Goal: Communication & Community: Answer question/provide support

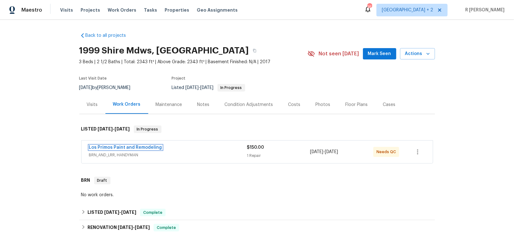
click at [123, 146] on link "Los Primos Paint and Remodeling" at bounding box center [125, 148] width 73 height 4
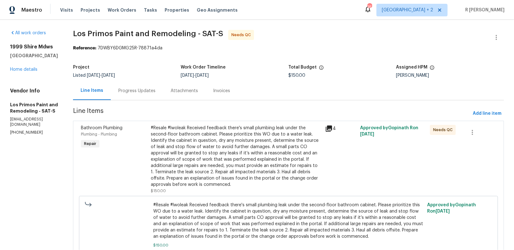
click at [172, 91] on div "Attachments" at bounding box center [184, 91] width 27 height 6
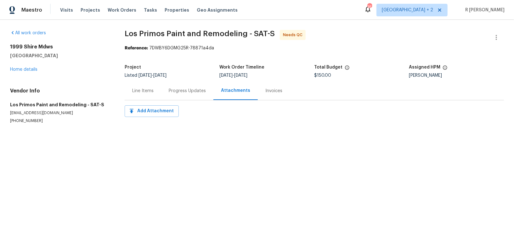
click at [172, 91] on div "Progress Updates" at bounding box center [187, 91] width 37 height 6
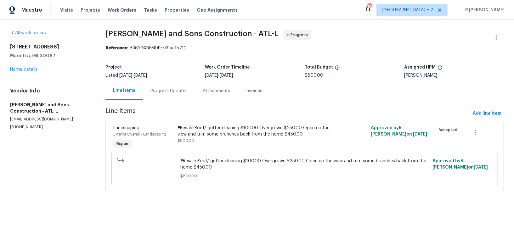
click at [180, 97] on div "Progress Updates" at bounding box center [169, 91] width 52 height 19
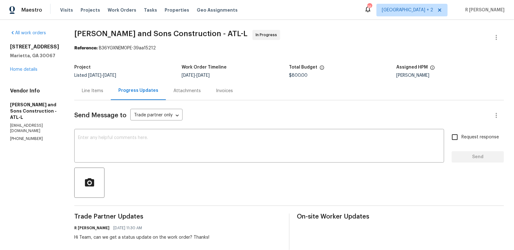
click at [84, 82] on div "Line Items" at bounding box center [92, 91] width 37 height 19
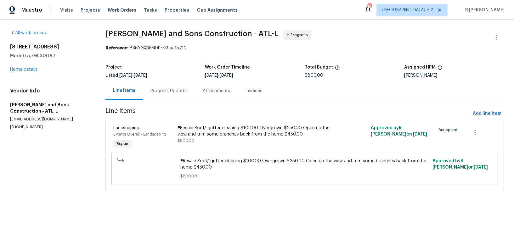
click at [167, 91] on div "Progress Updates" at bounding box center [169, 91] width 37 height 6
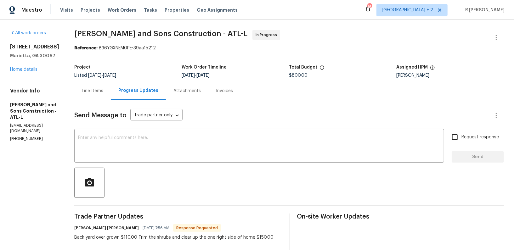
click at [84, 96] on div "Line Items" at bounding box center [92, 91] width 37 height 19
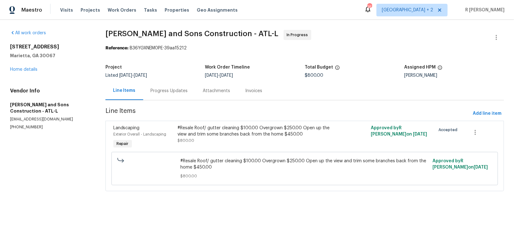
click at [163, 99] on div "Progress Updates" at bounding box center [169, 91] width 52 height 19
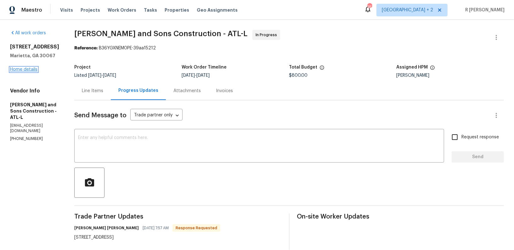
click at [31, 72] on link "Home details" at bounding box center [23, 69] width 27 height 4
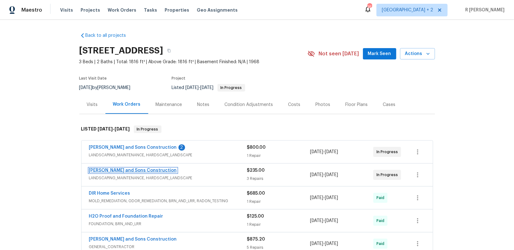
click at [109, 169] on link "Reyes and Sons Construction" at bounding box center [133, 171] width 88 height 4
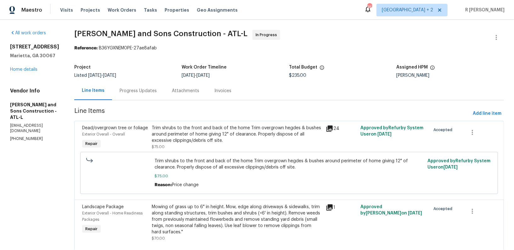
click at [138, 92] on div "Progress Updates" at bounding box center [138, 91] width 37 height 6
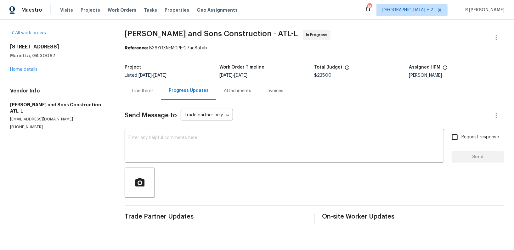
click at [143, 90] on div "Line Items" at bounding box center [142, 91] width 21 height 6
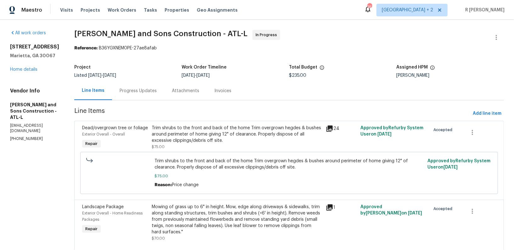
click at [26, 73] on div "720 Smithstone Rd SE Marietta, GA 30067 Home details" at bounding box center [34, 58] width 49 height 29
click at [34, 72] on link "Home details" at bounding box center [23, 69] width 27 height 4
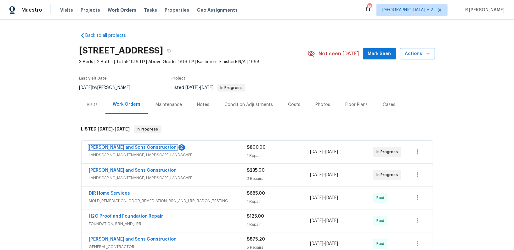
click at [116, 149] on link "Reyes and Sons Construction" at bounding box center [133, 148] width 88 height 4
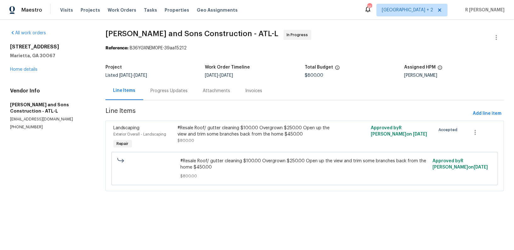
click at [170, 88] on div "Progress Updates" at bounding box center [169, 91] width 37 height 6
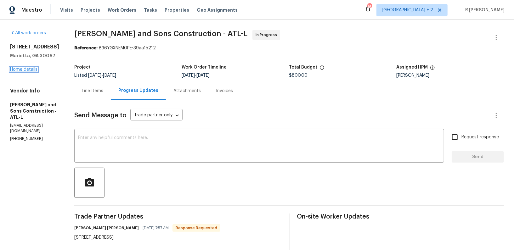
click at [23, 72] on link "Home details" at bounding box center [23, 69] width 27 height 4
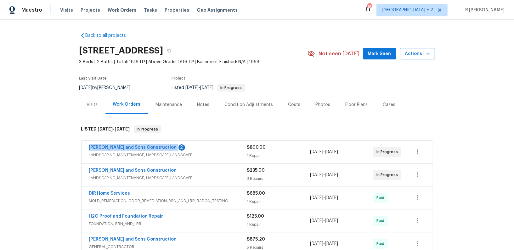
drag, startPoint x: 86, startPoint y: 146, endPoint x: 152, endPoint y: 149, distance: 66.8
click at [152, 149] on div "Reyes and Sons Construction 2 LANDSCAPING_MAINTENANCE, HARDSCAPE_LANDSCAPE $800…" at bounding box center [258, 152] width 352 height 23
copy link "Reyes and Sons Construction"
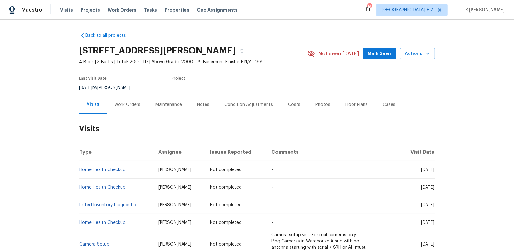
click at [132, 110] on div "Work Orders" at bounding box center [127, 104] width 41 height 19
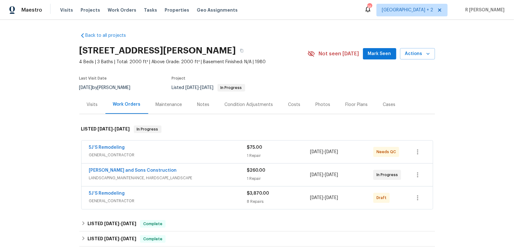
click at [175, 166] on div "Reyes and Sons Construction LANDSCAPING_MAINTENANCE, HARDSCAPE_LANDSCAPE $260.0…" at bounding box center [258, 175] width 352 height 23
click at [174, 167] on div "Reyes and Sons Construction LANDSCAPING_MAINTENANCE, HARDSCAPE_LANDSCAPE $260.0…" at bounding box center [258, 175] width 352 height 23
click at [161, 169] on div "Reyes and Sons Construction" at bounding box center [168, 172] width 158 height 8
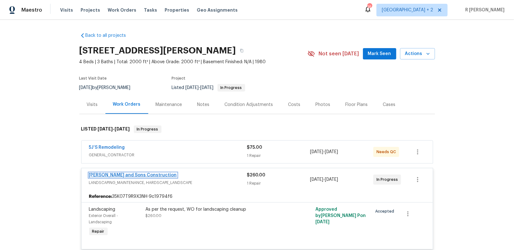
click at [116, 175] on link "Reyes and Sons Construction" at bounding box center [133, 175] width 88 height 4
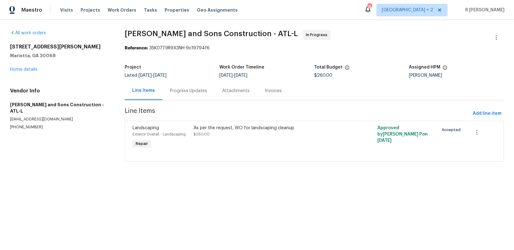
click at [183, 88] on div "Progress Updates" at bounding box center [188, 91] width 37 height 6
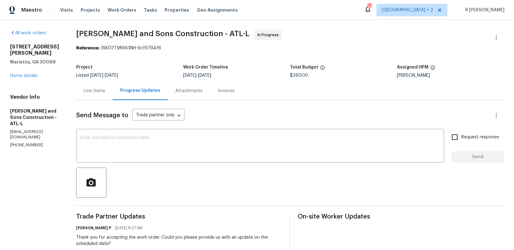
click at [90, 102] on div "Send Message to Trade partner only Trade partner only ​ x ​ Request response Se…" at bounding box center [290, 220] width 428 height 241
click at [103, 89] on div "Line Items" at bounding box center [94, 91] width 21 height 6
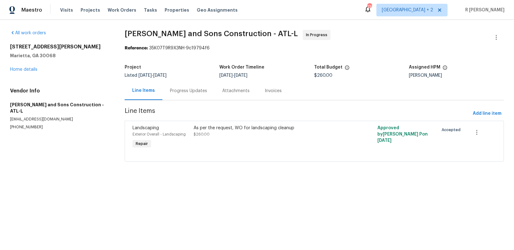
click at [185, 90] on div "Progress Updates" at bounding box center [188, 91] width 37 height 6
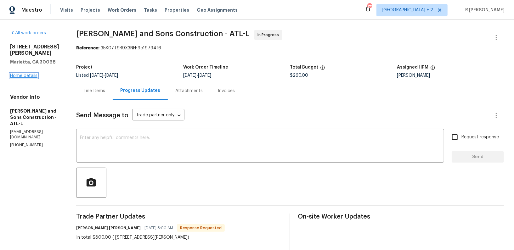
click at [26, 74] on link "Home details" at bounding box center [23, 76] width 27 height 4
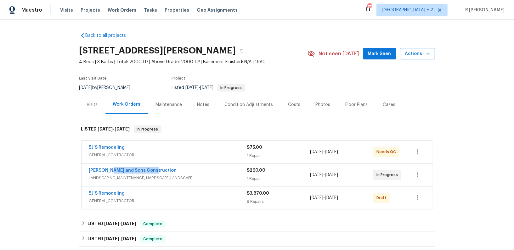
drag, startPoint x: 152, startPoint y: 169, endPoint x: 58, endPoint y: 165, distance: 94.3
click at [58, 165] on div "Back to all projects 51 Holt Rd NE, Marietta, GA 30068 4 Beds | 3 Baths | Total…" at bounding box center [257, 135] width 514 height 231
copy link "Reyes and Sons Construction"
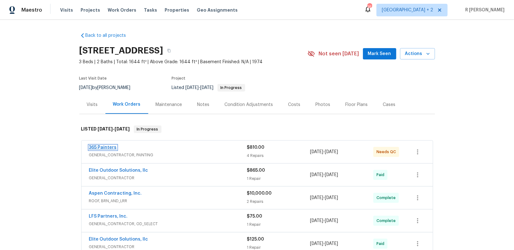
click at [100, 148] on link "365 Painters" at bounding box center [103, 148] width 28 height 4
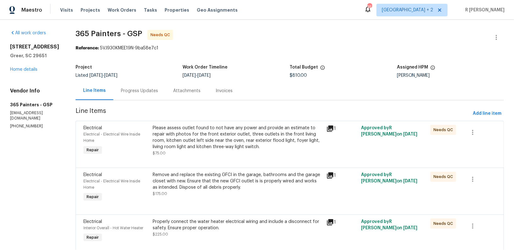
click at [184, 138] on div "Please assess outlet found to not have any power and provide an estimate to rep…" at bounding box center [238, 137] width 170 height 25
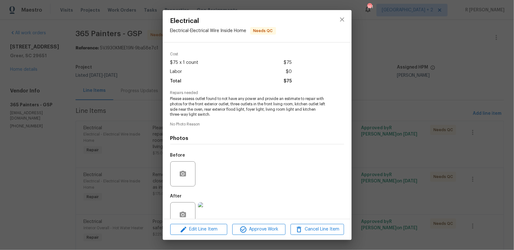
scroll to position [34, 0]
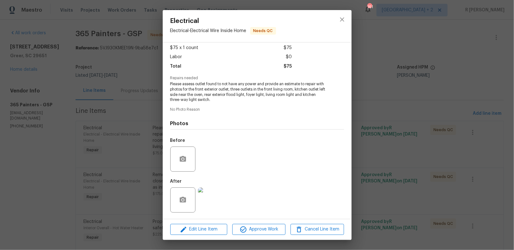
click at [211, 191] on img at bounding box center [210, 200] width 25 height 25
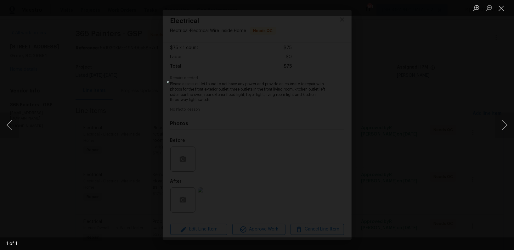
click at [119, 95] on div "Lightbox" at bounding box center [257, 125] width 514 height 250
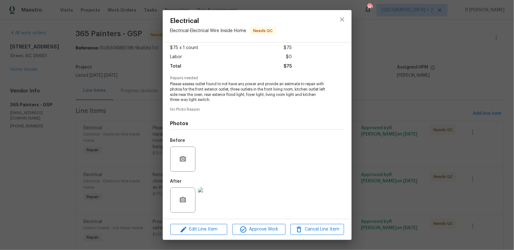
click at [119, 95] on div "Electrical Electrical - Electrical Wire Inside Home Needs QC Vendor 365 Painter…" at bounding box center [257, 125] width 514 height 250
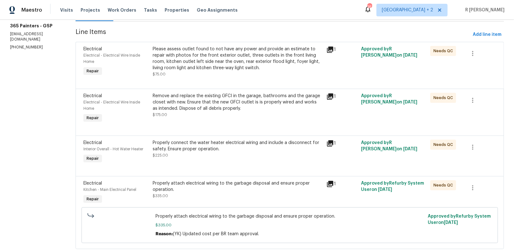
scroll to position [95, 0]
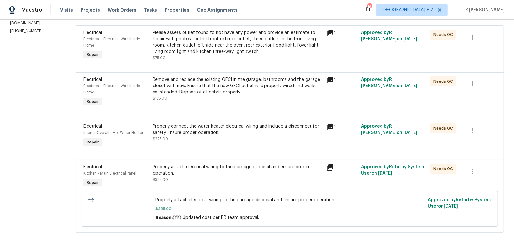
click at [216, 83] on div "Remove and replace the existing GFCI in the garage, bathrooms and the garage cl…" at bounding box center [238, 86] width 170 height 19
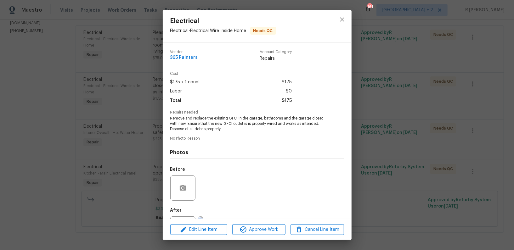
scroll to position [29, 0]
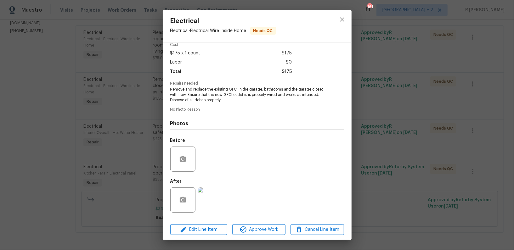
click at [219, 198] on img at bounding box center [210, 200] width 25 height 25
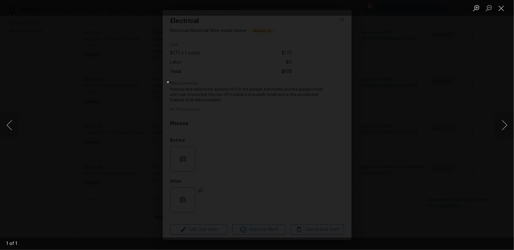
click at [83, 164] on div "Lightbox" at bounding box center [257, 125] width 514 height 250
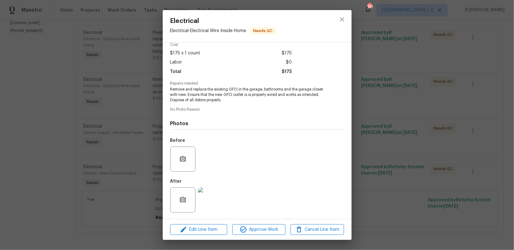
click at [83, 164] on div "Electrical Electrical - Electrical Wire Inside Home Needs QC Vendor 365 Painter…" at bounding box center [257, 125] width 514 height 250
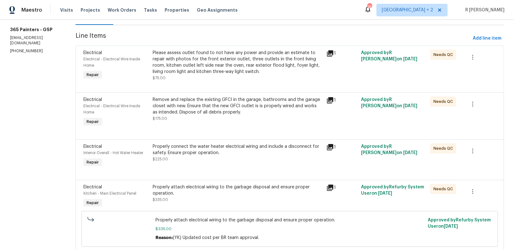
scroll to position [75, 0]
click at [194, 160] on div "Properly connect the water heater electrical wiring and include a disconnect fo…" at bounding box center [238, 153] width 170 height 19
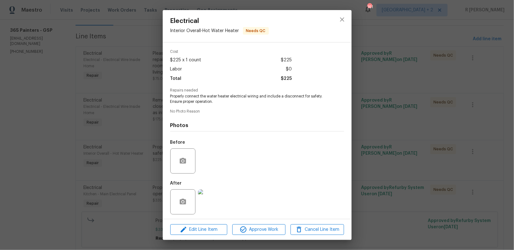
scroll to position [24, 0]
click at [206, 201] on img at bounding box center [210, 200] width 25 height 25
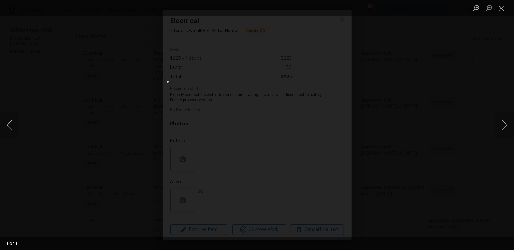
click at [131, 160] on div "Lightbox" at bounding box center [257, 125] width 514 height 250
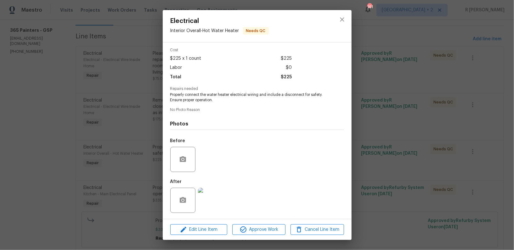
click at [79, 136] on div "Electrical Interior Overall - Hot Water Heater Needs QC Vendor 365 Painters Acc…" at bounding box center [257, 125] width 514 height 250
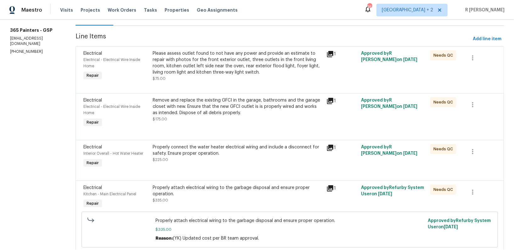
scroll to position [95, 0]
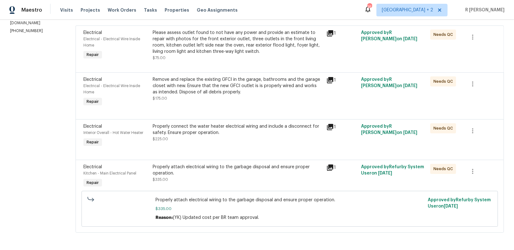
click at [187, 166] on div "Properly attach electrical wiring to the garbage disposal and ensure proper ope…" at bounding box center [238, 170] width 170 height 13
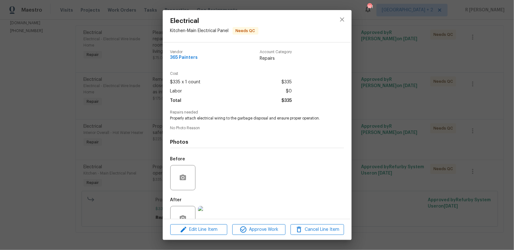
scroll to position [18, 0]
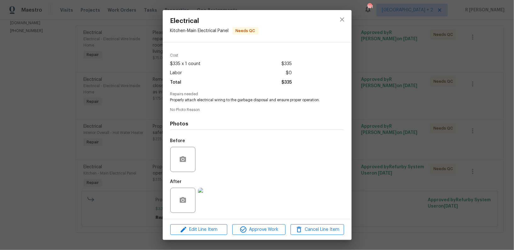
click at [209, 195] on img at bounding box center [210, 200] width 25 height 25
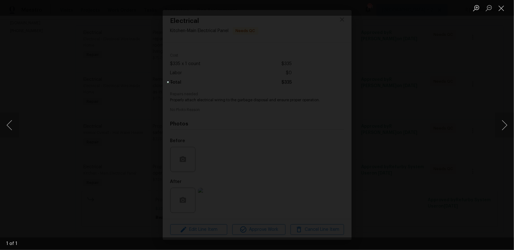
click at [168, 90] on div "Lightbox" at bounding box center [257, 125] width 514 height 250
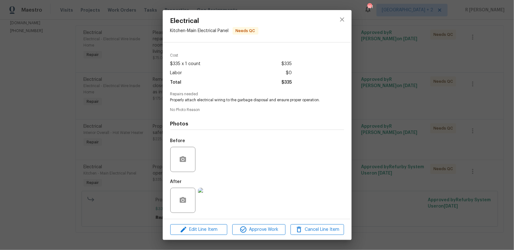
click at [140, 87] on div "Electrical Kitchen - Main Electrical Panel Needs QC Vendor 365 Painters Account…" at bounding box center [257, 125] width 514 height 250
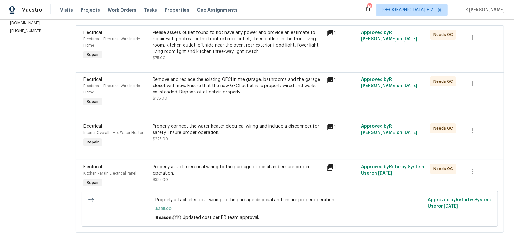
click at [260, 174] on div "Properly attach electrical wiring to the garbage disposal and ensure proper ope…" at bounding box center [238, 170] width 170 height 13
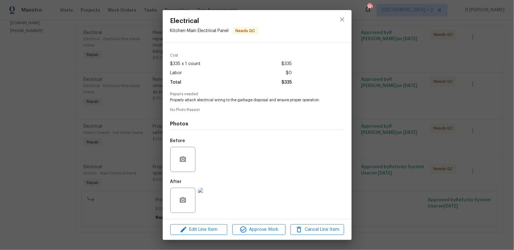
click at [214, 203] on img at bounding box center [210, 200] width 25 height 25
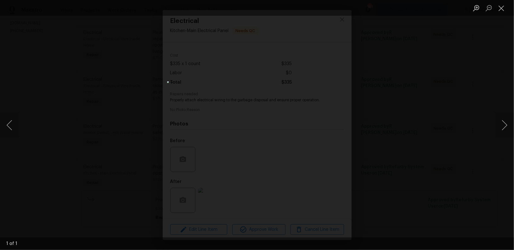
click at [361, 117] on div "Lightbox" at bounding box center [257, 125] width 514 height 250
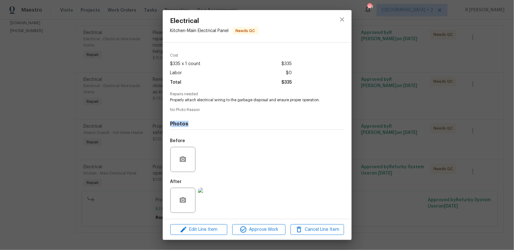
click at [361, 117] on div "Electrical Kitchen - Main Electrical Panel Needs QC Vendor 365 Painters Account…" at bounding box center [257, 125] width 514 height 250
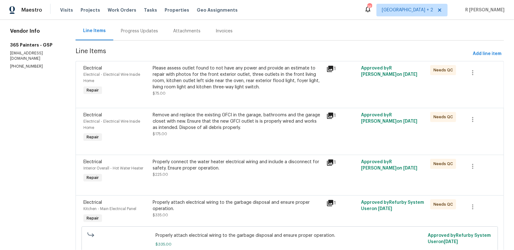
scroll to position [57, 0]
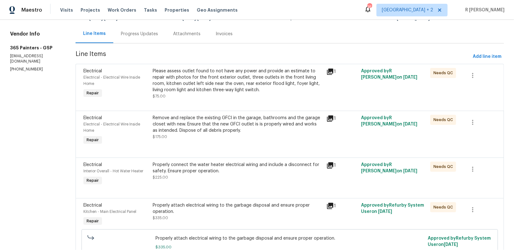
click at [186, 176] on div "Properly connect the water heater electrical wiring and include a disconnect fo…" at bounding box center [238, 171] width 170 height 19
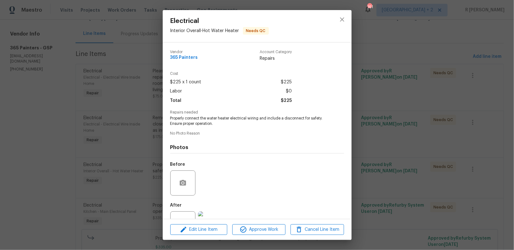
scroll to position [24, 0]
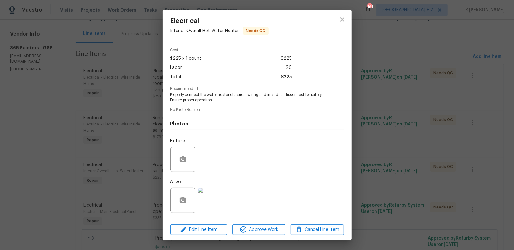
click at [206, 209] on img at bounding box center [210, 200] width 25 height 25
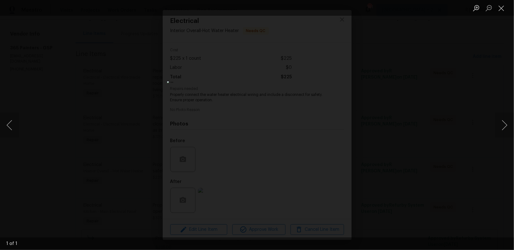
click at [384, 127] on div "Lightbox" at bounding box center [257, 125] width 514 height 250
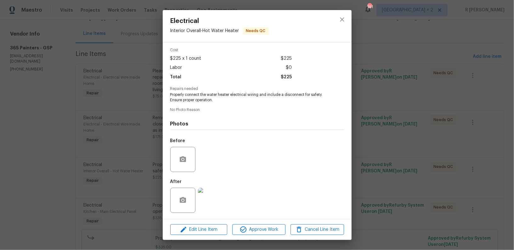
click at [123, 103] on div "Electrical Interior Overall - Hot Water Heater Needs QC Vendor 365 Painters Acc…" at bounding box center [257, 125] width 514 height 250
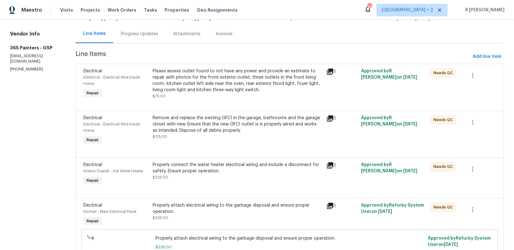
click at [207, 122] on div "Remove and replace the existing GFCI in the garage, bathrooms and the garage cl…" at bounding box center [238, 124] width 170 height 19
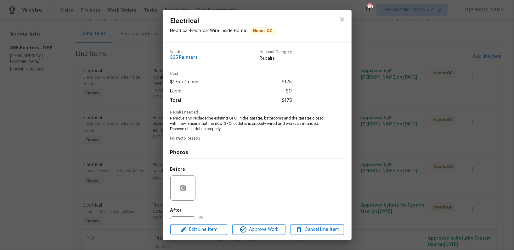
scroll to position [29, 0]
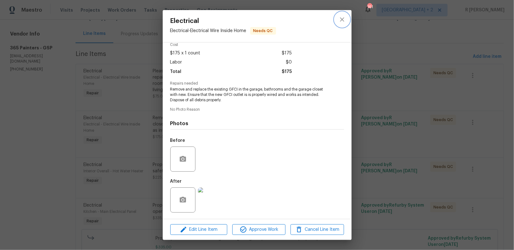
click at [342, 20] on icon "close" at bounding box center [343, 20] width 8 height 8
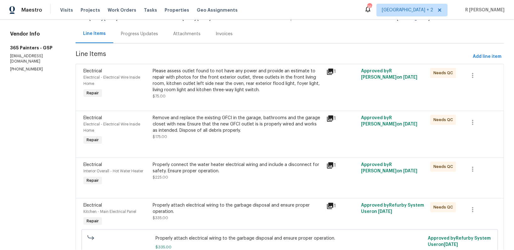
scroll to position [0, 0]
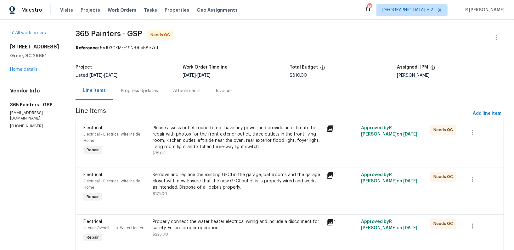
click at [143, 92] on div "Progress Updates" at bounding box center [139, 91] width 37 height 6
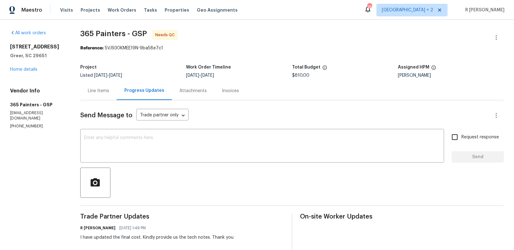
click at [21, 128] on p "(877) 365-0026" at bounding box center [37, 126] width 55 height 5
copy p "(877) 365-0026"
drag, startPoint x: 146, startPoint y: 34, endPoint x: 77, endPoint y: 34, distance: 68.7
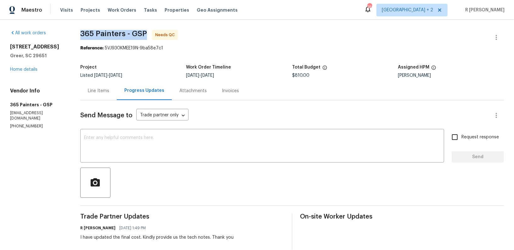
copy span "365 Painters - GSP"
click at [88, 95] on div "Line Items" at bounding box center [98, 91] width 37 height 19
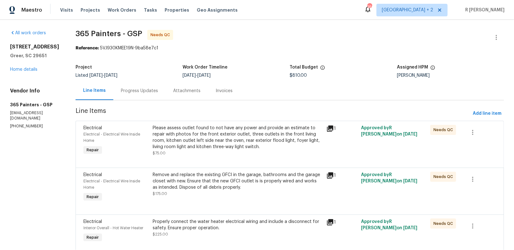
click at [130, 92] on div "Progress Updates" at bounding box center [139, 91] width 37 height 6
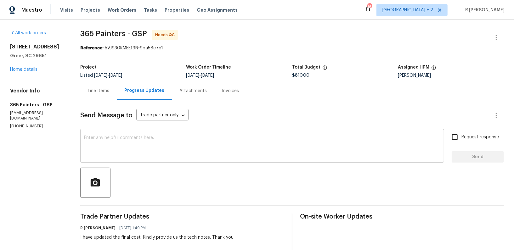
click at [208, 151] on textarea at bounding box center [262, 147] width 357 height 22
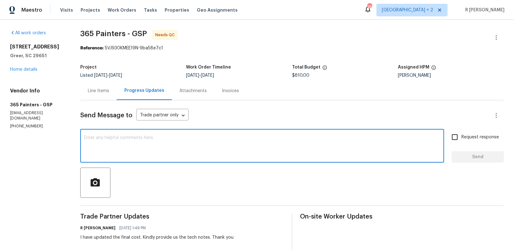
click at [181, 162] on div "x ​" at bounding box center [262, 147] width 364 height 32
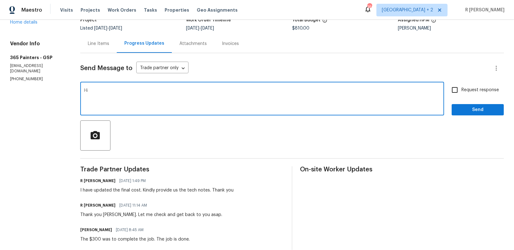
click at [109, 211] on div "R Yogesh Kannan 09/30/2025 11:14 AM Thank you Jacqueline. Let me check and get …" at bounding box center [151, 209] width 142 height 17
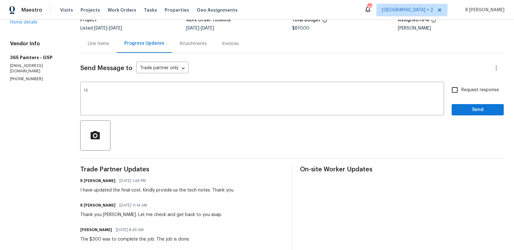
click at [108, 215] on div "Thank you Jacqueline. Let me check and get back to you asap." at bounding box center [151, 215] width 142 height 6
copy div "Jacqueline"
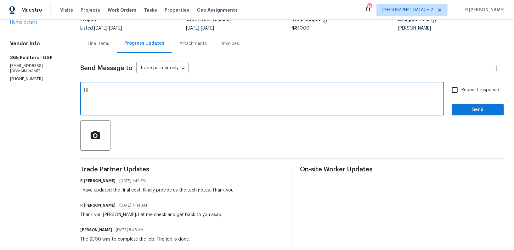
click at [117, 91] on textarea "Hi" at bounding box center [262, 100] width 357 height 22
paste textarea "Jacqueline"
type textarea "Hi Jacqueline, Kindly add the photos and provide us the tech notes. Thank you"
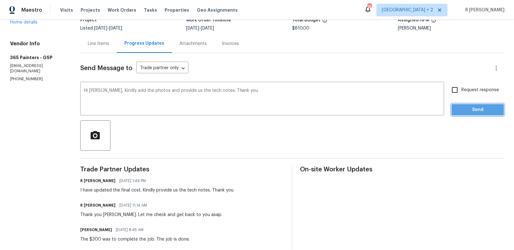
click at [467, 114] on button "Send" at bounding box center [478, 110] width 52 height 12
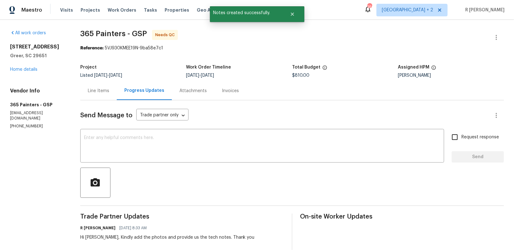
click at [95, 94] on div "Line Items" at bounding box center [98, 91] width 37 height 19
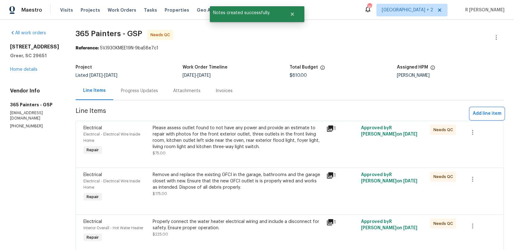
click at [487, 112] on span "Add line item" at bounding box center [487, 114] width 29 height 8
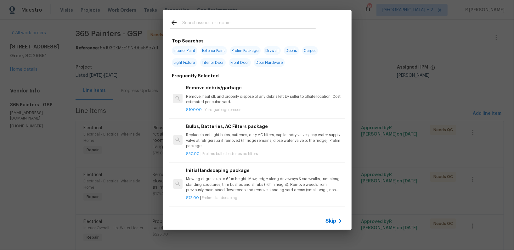
click at [203, 24] on input "text" at bounding box center [249, 23] width 134 height 9
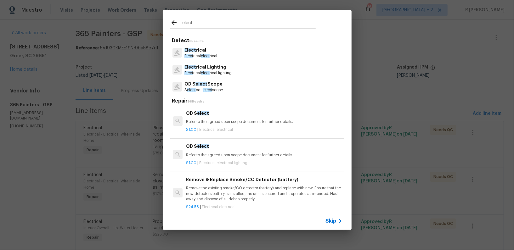
type input "elect"
click at [195, 52] on p "Elect rical" at bounding box center [201, 50] width 33 height 7
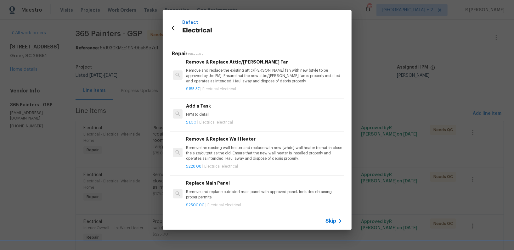
scroll to position [405, 0]
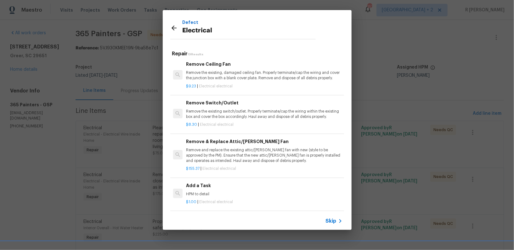
click at [208, 192] on p "HPM to detail" at bounding box center [264, 194] width 156 height 5
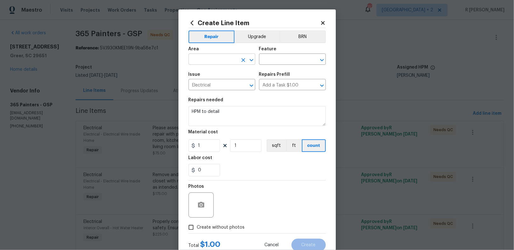
click at [209, 59] on input "text" at bounding box center [213, 60] width 49 height 10
click at [209, 75] on li "Electrical" at bounding box center [222, 74] width 67 height 10
type input "Electrical"
click at [269, 65] on input "text" at bounding box center [283, 60] width 49 height 10
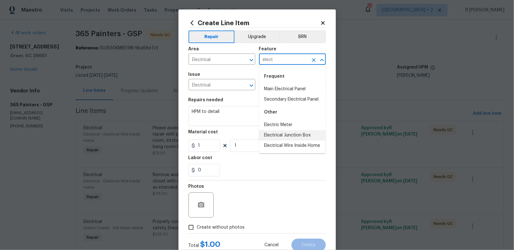
click at [276, 130] on li "Electrical Junction Box" at bounding box center [292, 135] width 67 height 10
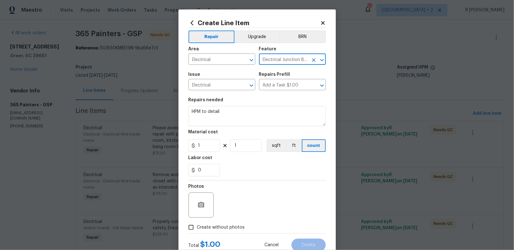
type input "Electrical Junction Box"
click at [208, 149] on input "1" at bounding box center [204, 146] width 31 height 13
type input "0"
click at [222, 128] on section "Repairs needed HPM to detail Material cost 0 1 sqft ft count Labor cost 0" at bounding box center [257, 137] width 137 height 86
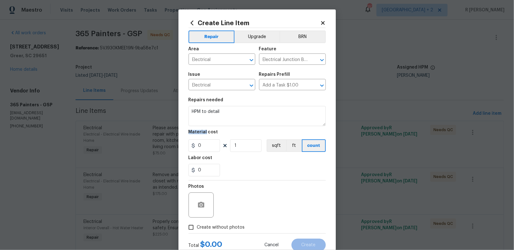
click at [222, 128] on section "Repairs needed HPM to detail Material cost 0 1 sqft ft count Labor cost 0" at bounding box center [257, 137] width 137 height 86
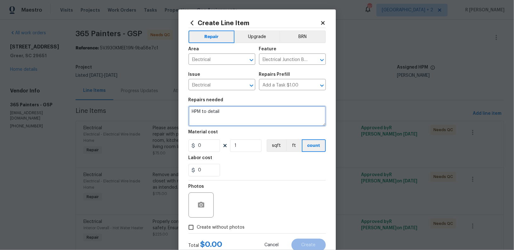
click at [232, 117] on textarea "HPM to detail" at bounding box center [257, 116] width 137 height 20
type textarea "#"
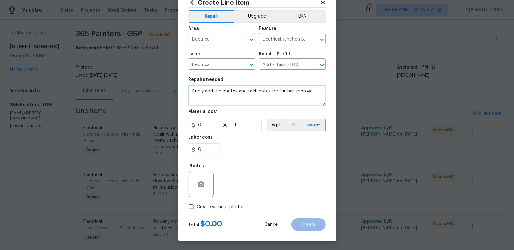
type textarea "Kindly add the photos and tech notes for further approval."
click at [215, 206] on span "Create without photos" at bounding box center [221, 207] width 48 height 7
click at [197, 206] on input "Create without photos" at bounding box center [191, 207] width 12 height 12
checkbox input "true"
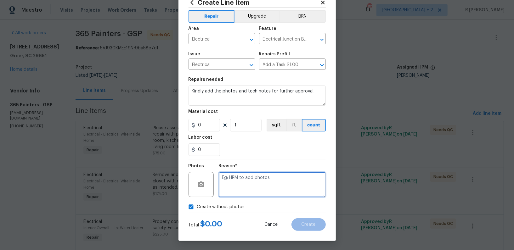
click at [247, 191] on textarea at bounding box center [272, 184] width 107 height 25
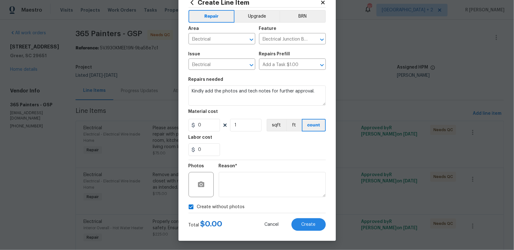
click at [316, 218] on div "Total $ 0.00 Cancel Create" at bounding box center [257, 223] width 137 height 18
click at [311, 227] on span "Create" at bounding box center [309, 225] width 14 height 5
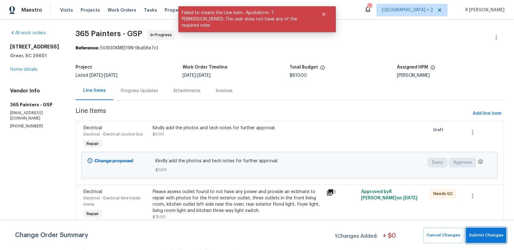
click at [501, 236] on span "Submit Changes" at bounding box center [486, 235] width 34 height 7
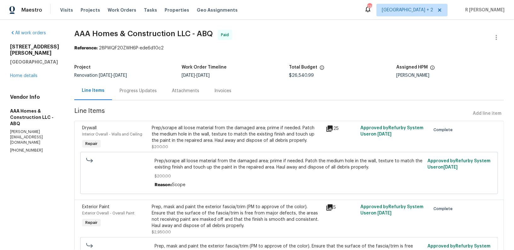
click at [131, 93] on div "Progress Updates" at bounding box center [138, 91] width 37 height 6
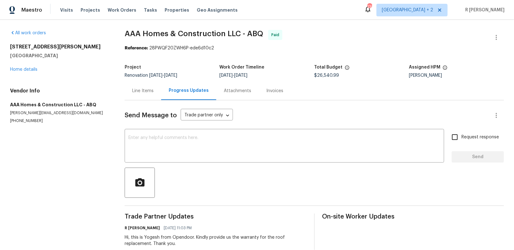
drag, startPoint x: 61, startPoint y: 53, endPoint x: 2, endPoint y: 49, distance: 59.4
click at [2, 49] on div "All work orders [STREET_ADDRESS][PERSON_NAME] Home details Vendor Info AAA Home…" at bounding box center [257, 142] width 514 height 245
copy div "[STREET_ADDRESS][PERSON_NAME]"
click at [301, 114] on div "Send Message to Trade partner only Trade partner only ​" at bounding box center [307, 115] width 364 height 15
click at [25, 112] on p "[PERSON_NAME][EMAIL_ADDRESS][DOMAIN_NAME]" at bounding box center [60, 113] width 100 height 5
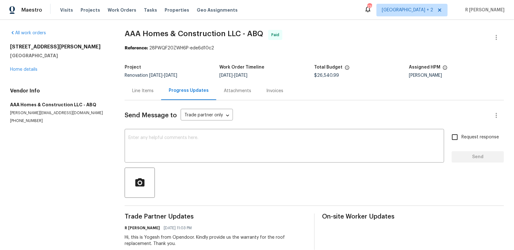
click at [25, 112] on p "[PERSON_NAME][EMAIL_ADDRESS][DOMAIN_NAME]" at bounding box center [60, 113] width 100 height 5
copy p "[PERSON_NAME][EMAIL_ADDRESS][DOMAIN_NAME]"
click at [145, 88] on div "Line Items" at bounding box center [142, 91] width 21 height 6
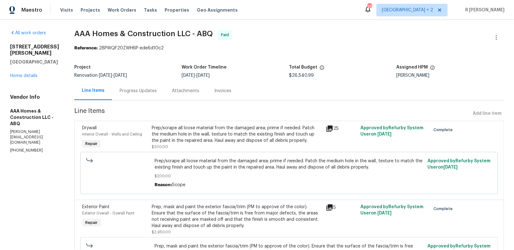
click at [33, 79] on div "[STREET_ADDRESS][PERSON_NAME] Home details" at bounding box center [34, 61] width 49 height 35
click at [33, 78] on link "Home details" at bounding box center [23, 76] width 27 height 4
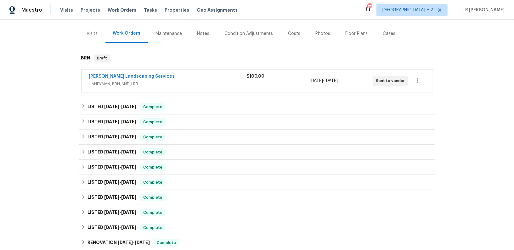
scroll to position [72, 0]
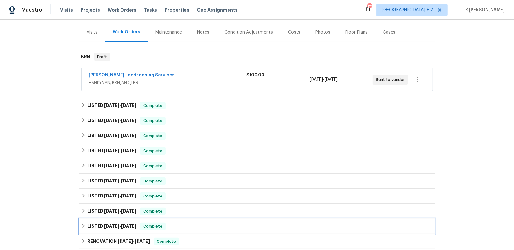
click at [117, 226] on span "[DATE]" at bounding box center [111, 226] width 15 height 4
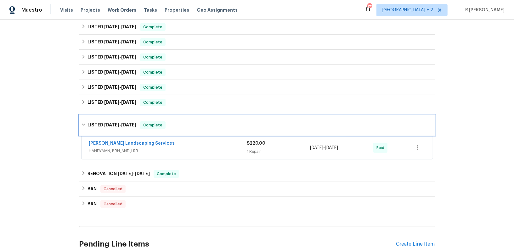
scroll to position [184, 0]
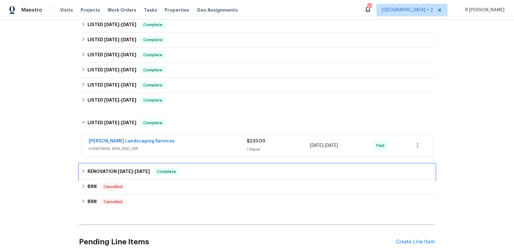
click at [139, 168] on h6 "RENOVATION [DATE] - [DATE]" at bounding box center [119, 172] width 62 height 8
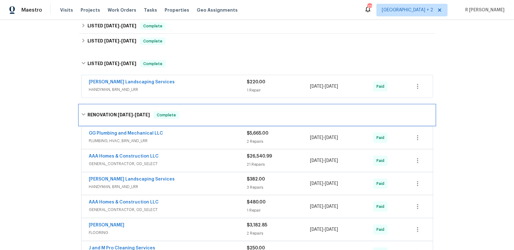
scroll to position [243, 0]
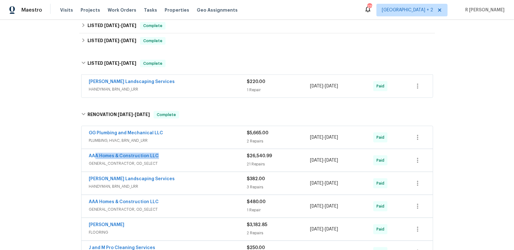
drag, startPoint x: 163, startPoint y: 155, endPoint x: 31, endPoint y: 155, distance: 132.0
click at [31, 155] on div "Back to all projects [STREET_ADDRESS][PERSON_NAME] 2 Beds | 2 Baths | Total: 14…" at bounding box center [257, 135] width 514 height 231
copy link "AAA Homes & Construction LLC"
